Goal: Browse casually: Explore the website without a specific task or goal

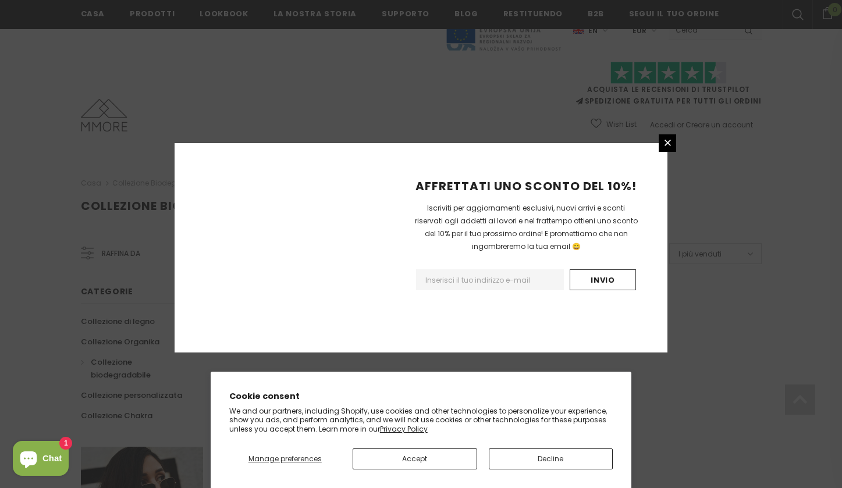
scroll to position [705, 0]
